Goal: Browse casually

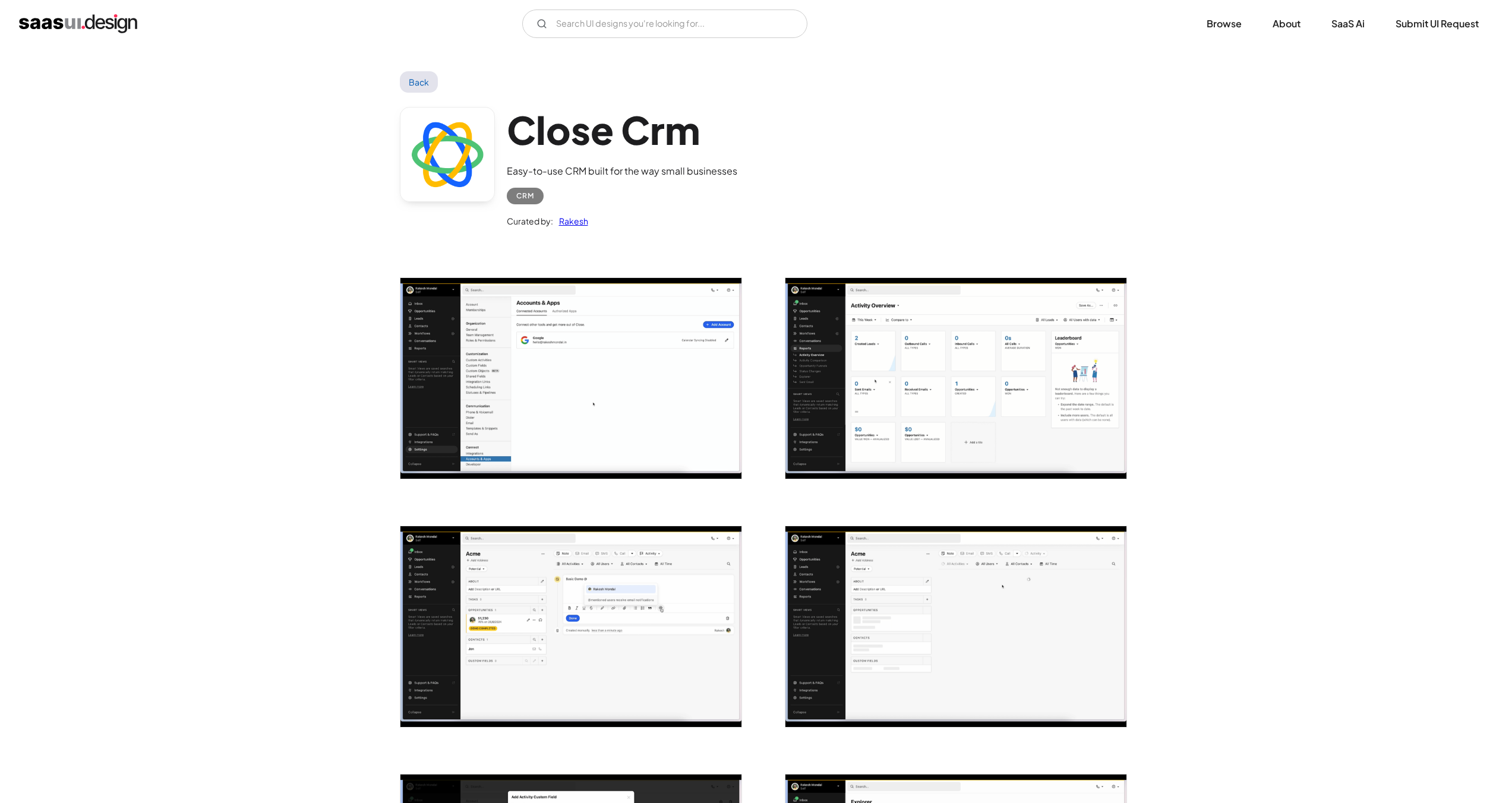
scroll to position [37, 0]
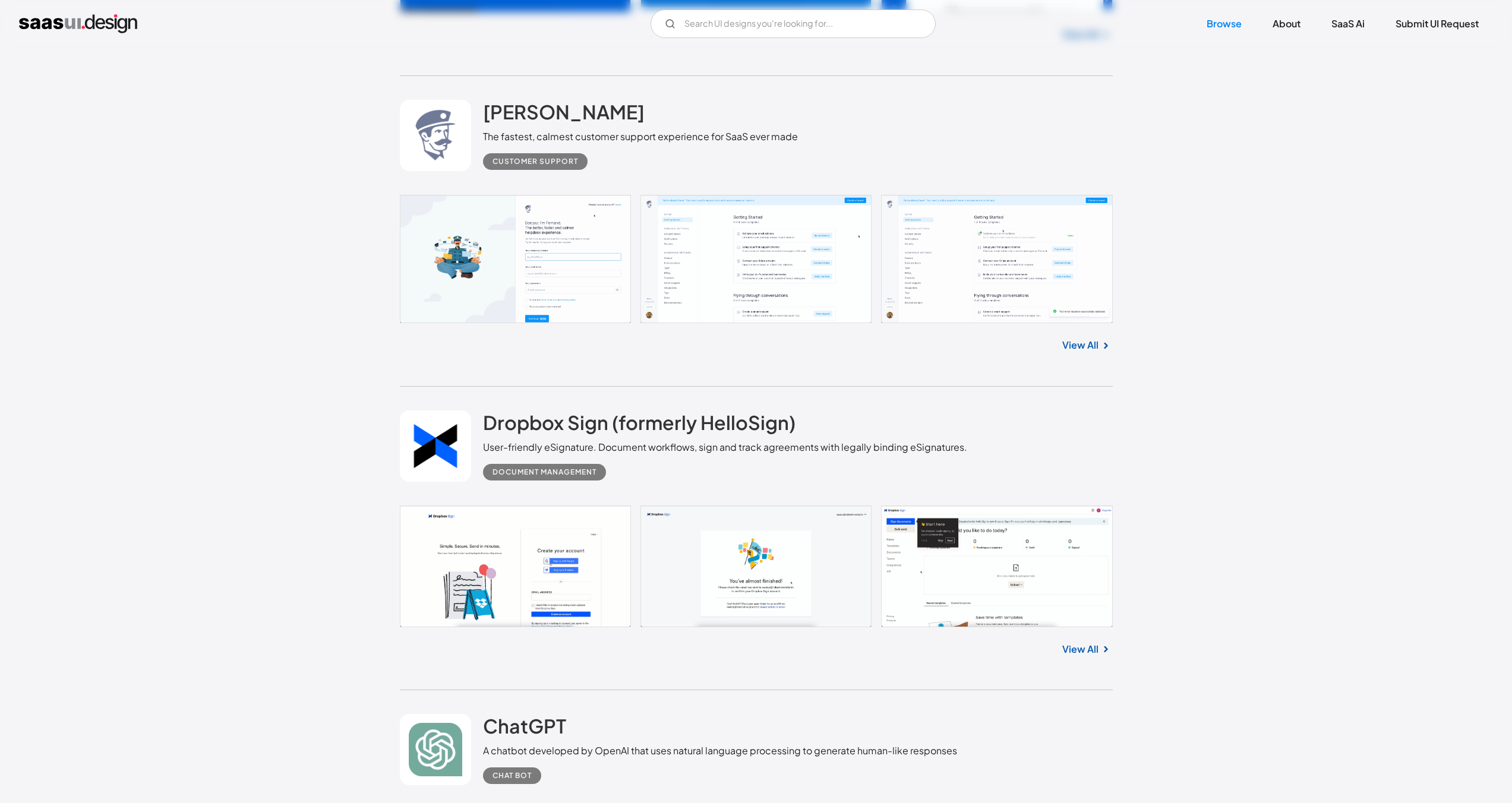
scroll to position [9925, 0]
